Goal: Task Accomplishment & Management: Manage account settings

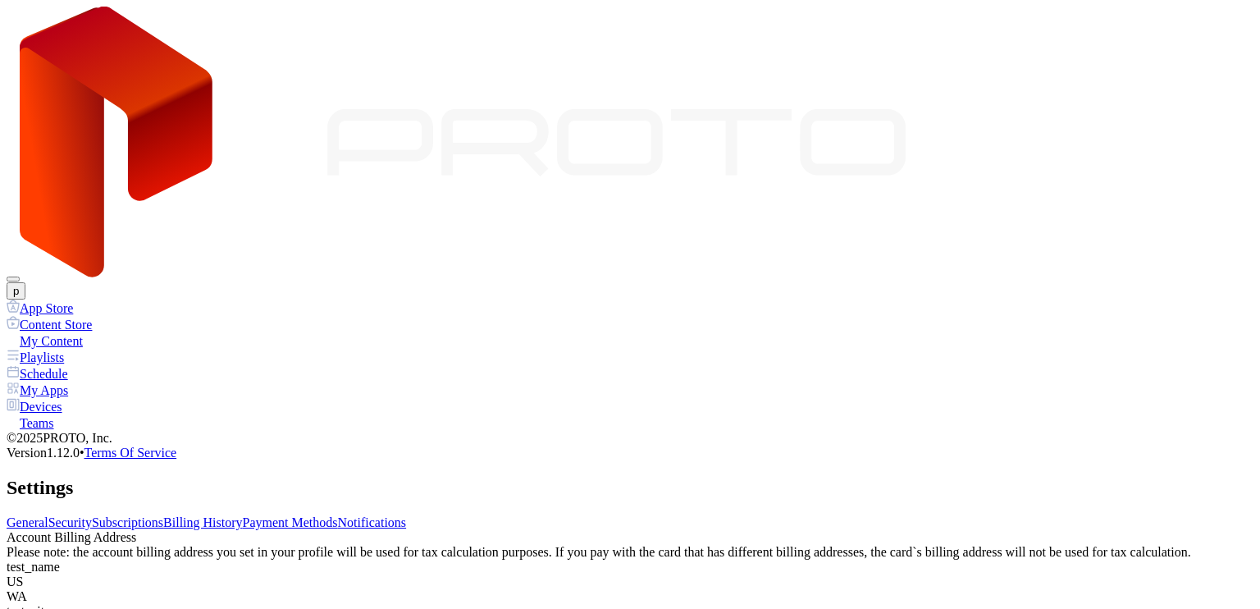
click at [513, 545] on div "Please note: the account billing address you set in your profile will be used f…" at bounding box center [630, 552] width 1247 height 15
click at [242, 515] on link "Billing History" at bounding box center [202, 522] width 79 height 14
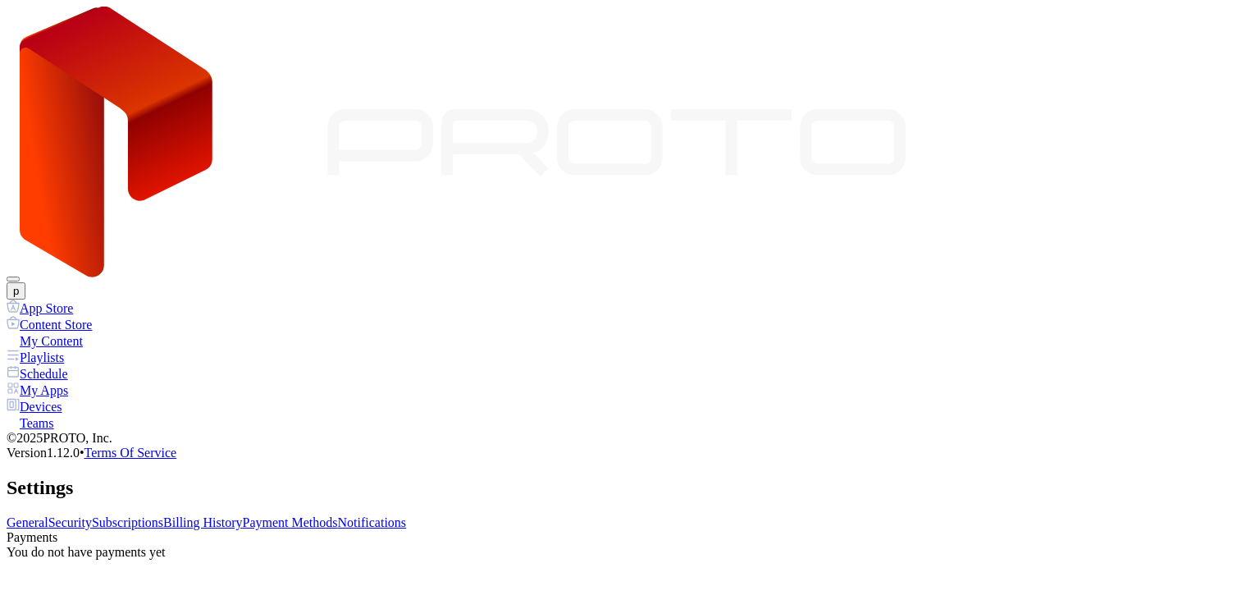
click at [163, 515] on link "Subscriptions" at bounding box center [127, 522] width 71 height 14
click at [338, 515] on link "Payment Methods" at bounding box center [290, 522] width 95 height 14
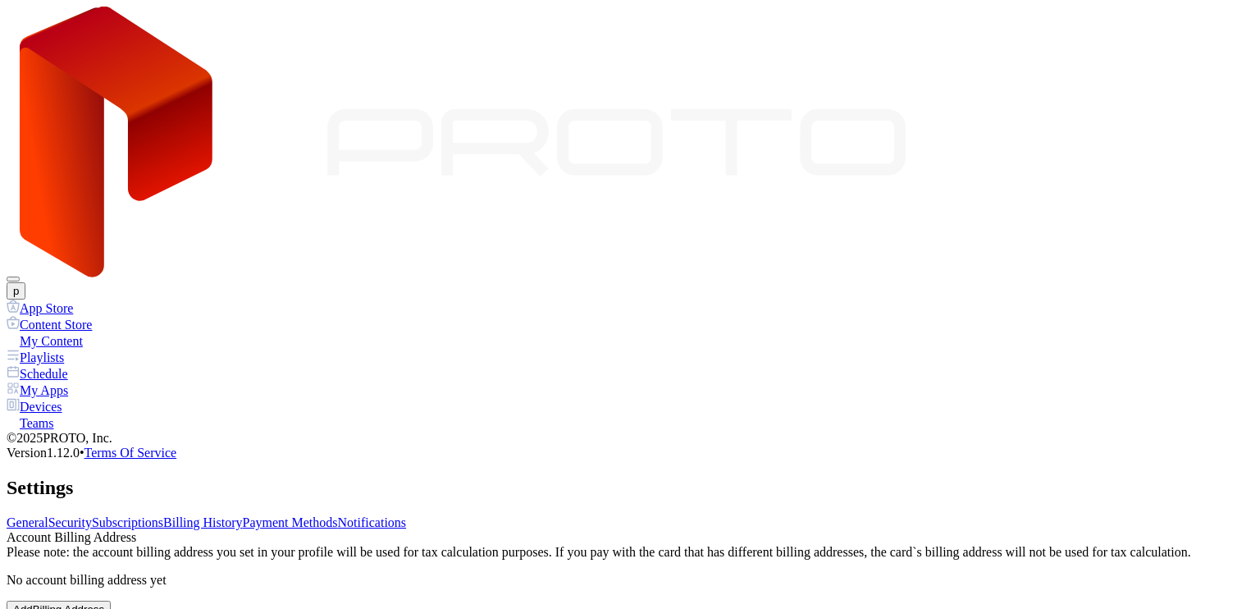
click at [163, 515] on link "Subscriptions" at bounding box center [127, 522] width 71 height 14
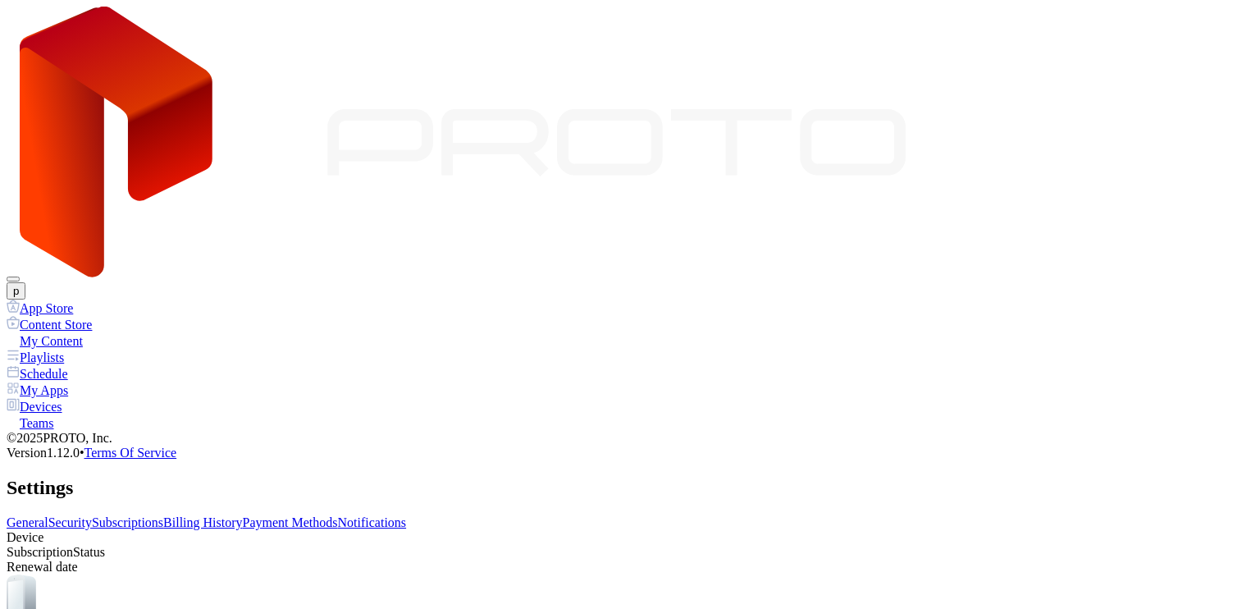
click at [242, 515] on link "Billing History" at bounding box center [202, 522] width 79 height 14
click at [338, 515] on link "Payment Methods" at bounding box center [290, 522] width 95 height 14
